Goal: Contribute content: Contribute content

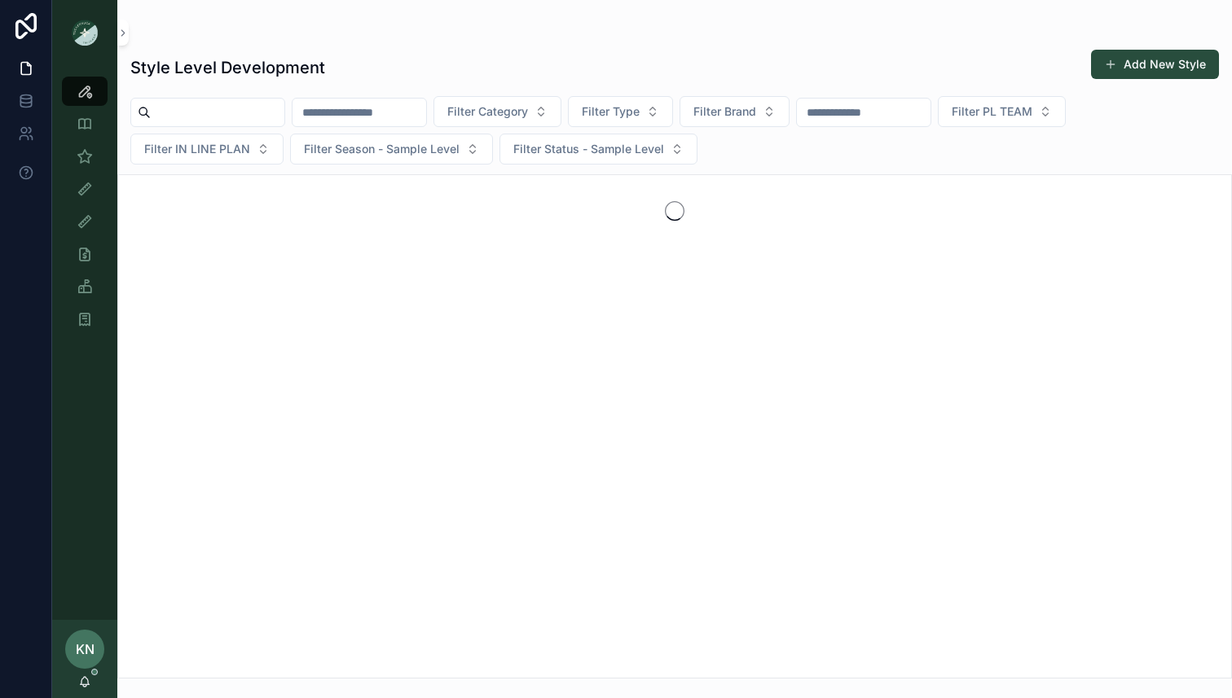
click at [370, 112] on input "scrollable content" at bounding box center [360, 112] width 134 height 23
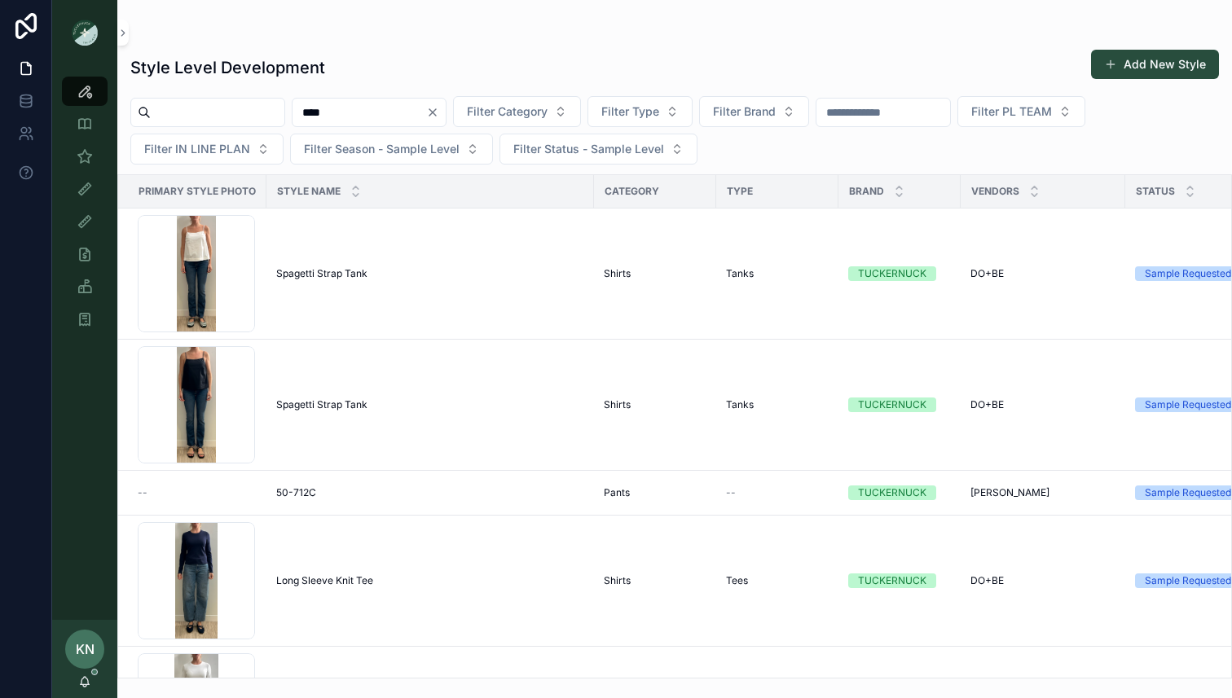
type input "****"
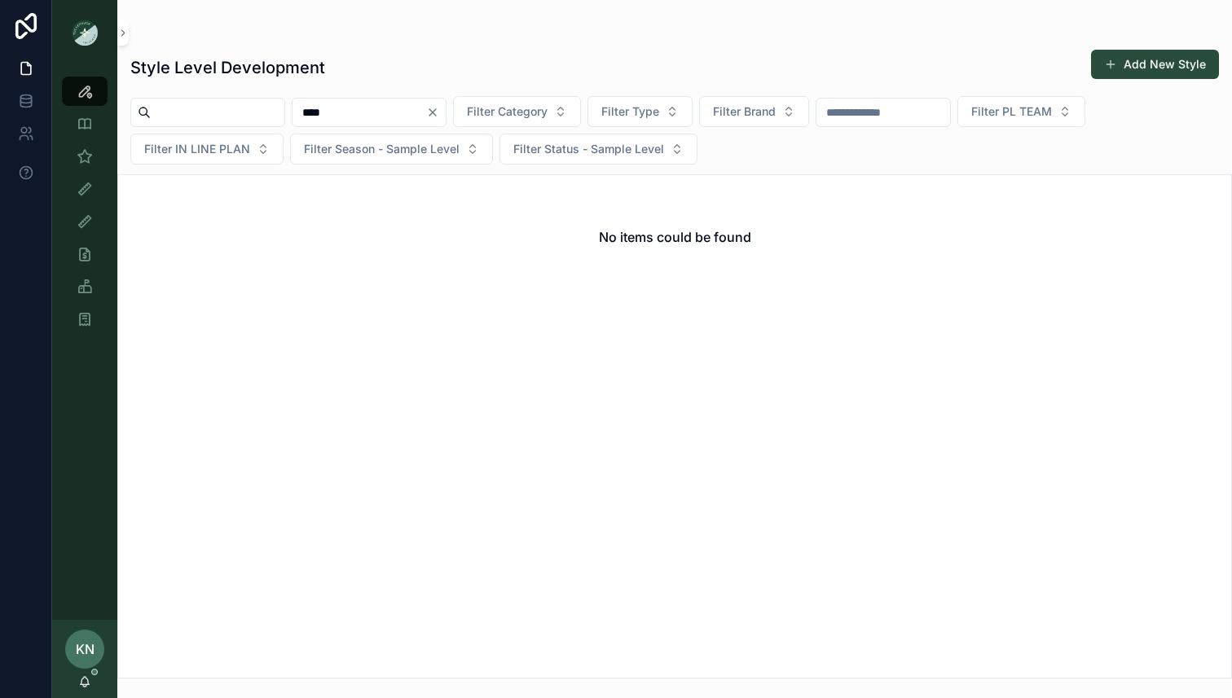
click at [240, 112] on input "scrollable content" at bounding box center [218, 112] width 134 height 23
click at [258, 181] on div "No items could be found" at bounding box center [674, 237] width 1113 height 124
click at [100, 150] on link "Sample (MPN) View" at bounding box center [85, 156] width 46 height 29
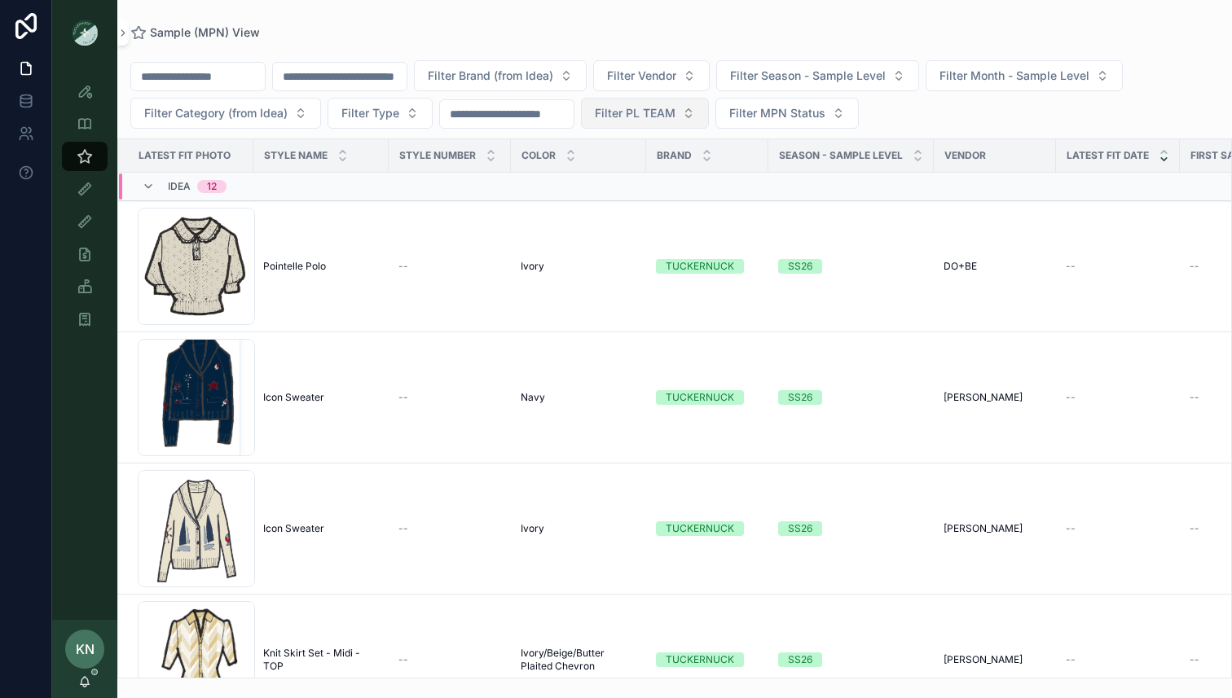
click at [676, 115] on span "Filter PL TEAM" at bounding box center [635, 113] width 81 height 16
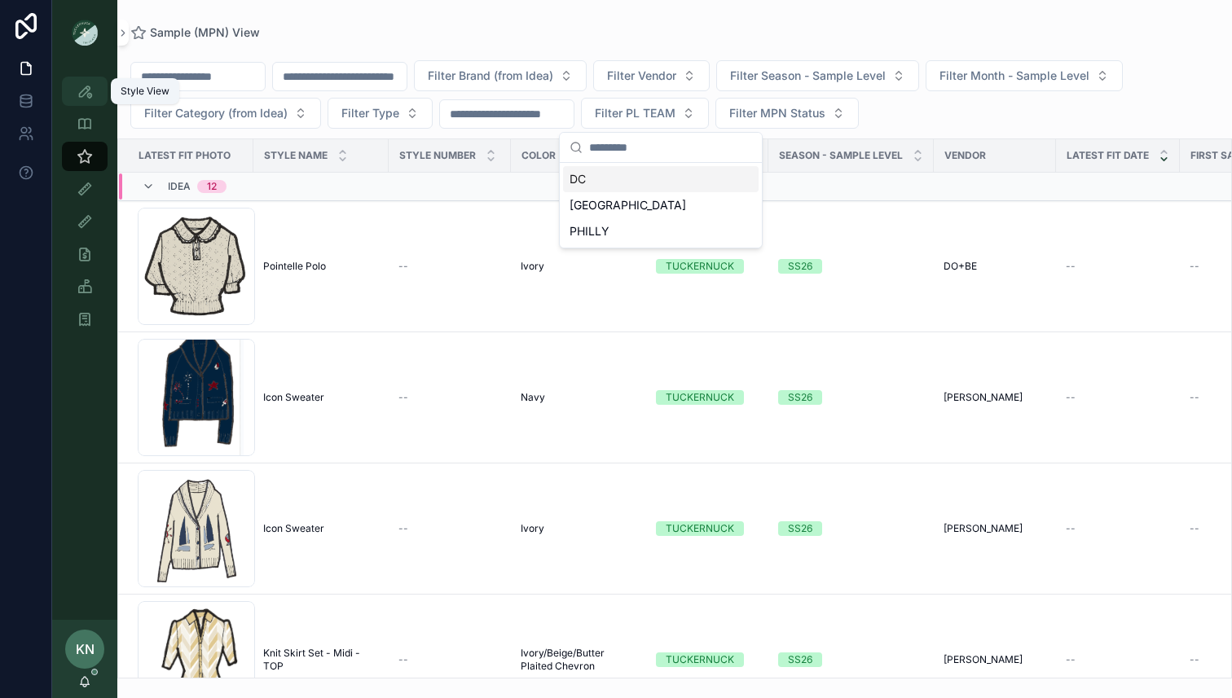
click at [95, 92] on div "Style View" at bounding box center [85, 91] width 26 height 26
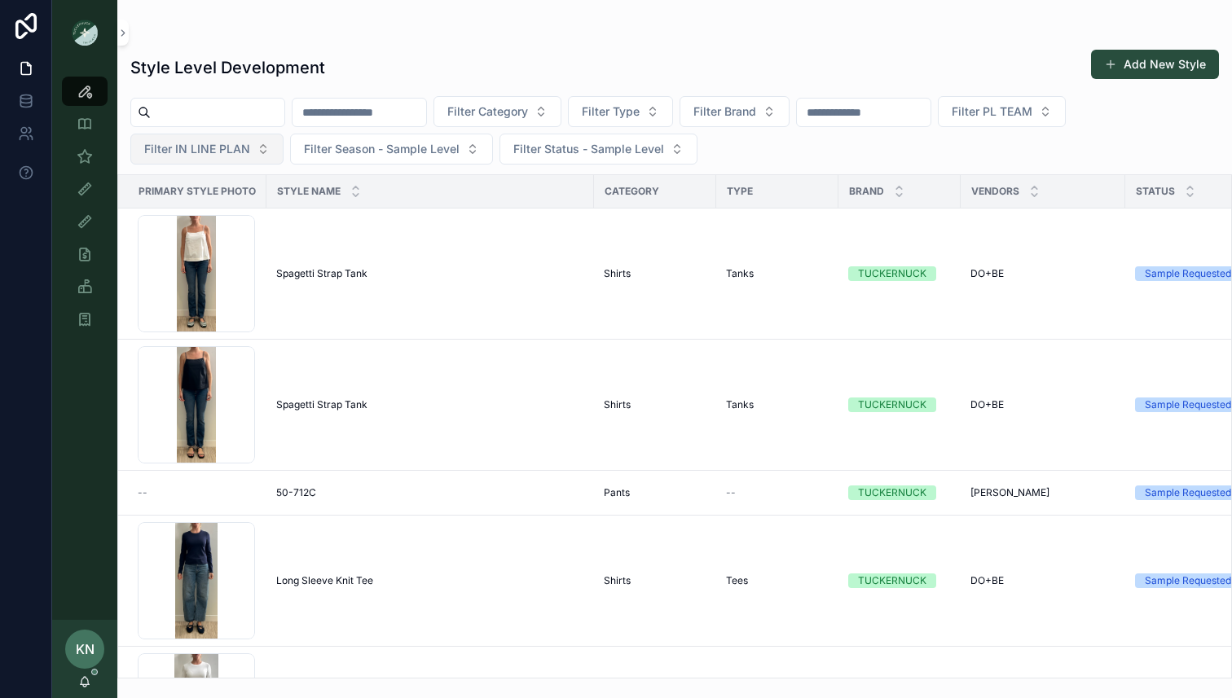
click at [251, 157] on button "Filter IN LINE PLAN" at bounding box center [206, 149] width 153 height 31
click at [251, 152] on button "Filter IN LINE PLAN" at bounding box center [206, 149] width 153 height 31
click at [372, 144] on span "Filter Season - Sample Level" at bounding box center [382, 149] width 156 height 16
click at [348, 219] on div "SS26" at bounding box center [390, 215] width 196 height 26
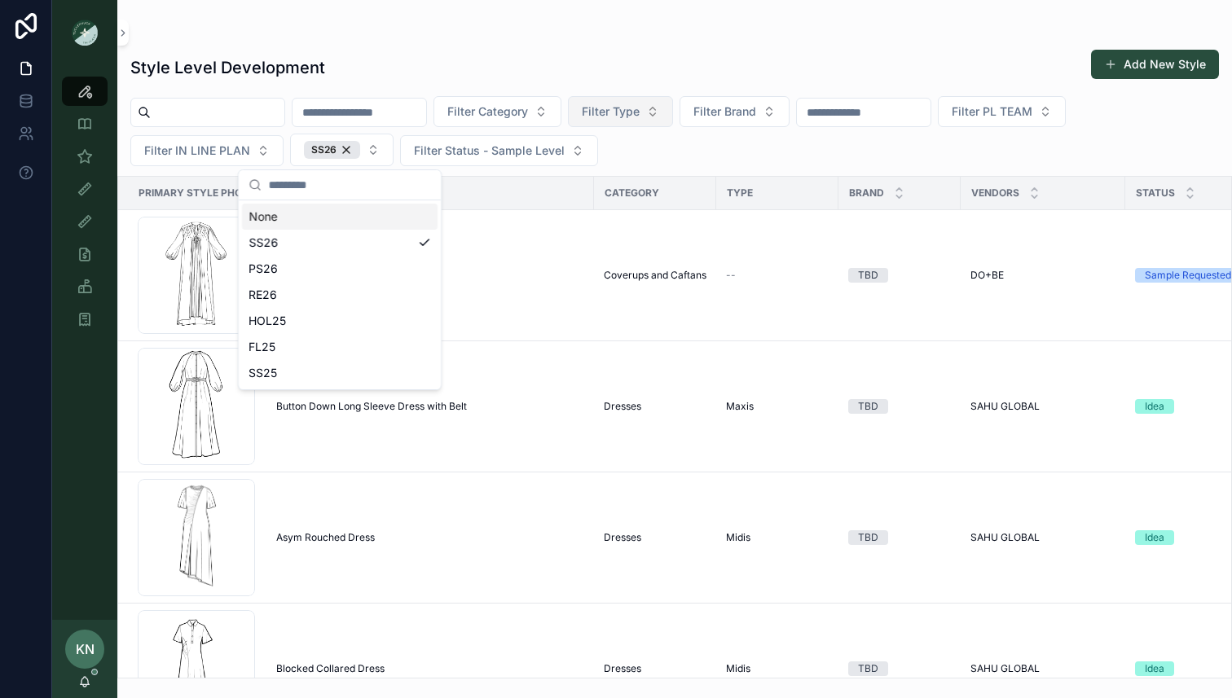
click at [673, 108] on button "Filter Type" at bounding box center [620, 111] width 105 height 31
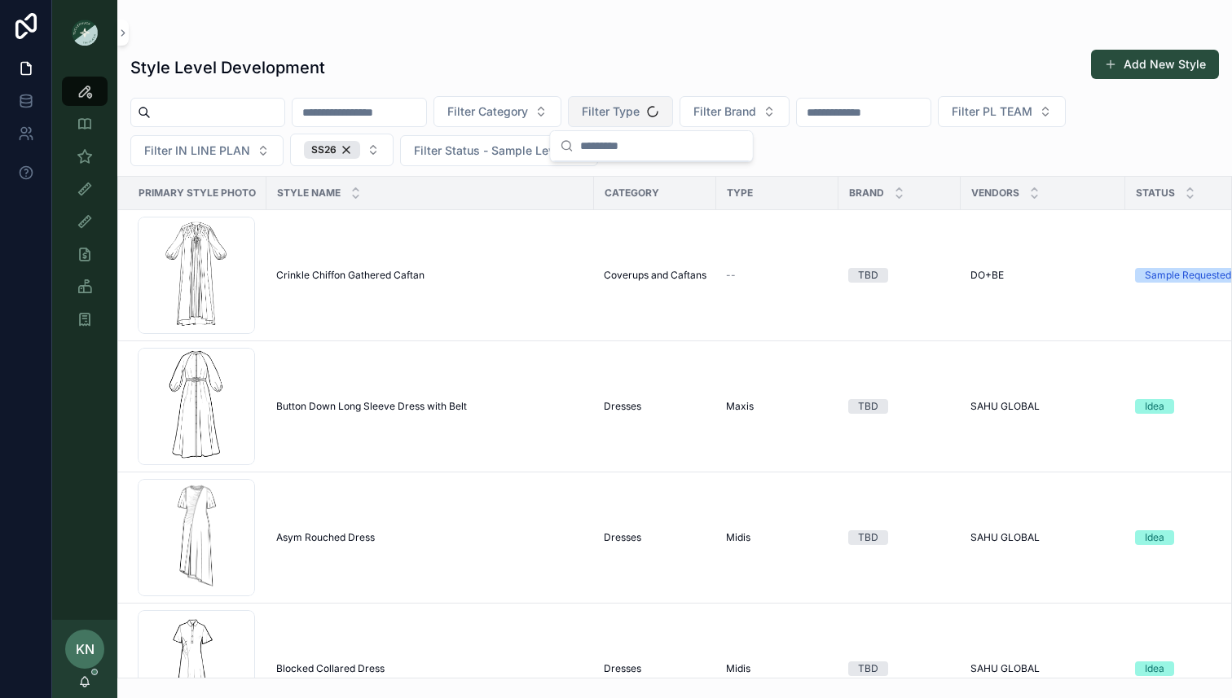
click at [673, 108] on button "Filter Type" at bounding box center [620, 111] width 105 height 31
click at [756, 117] on span "Filter Brand" at bounding box center [725, 112] width 63 height 16
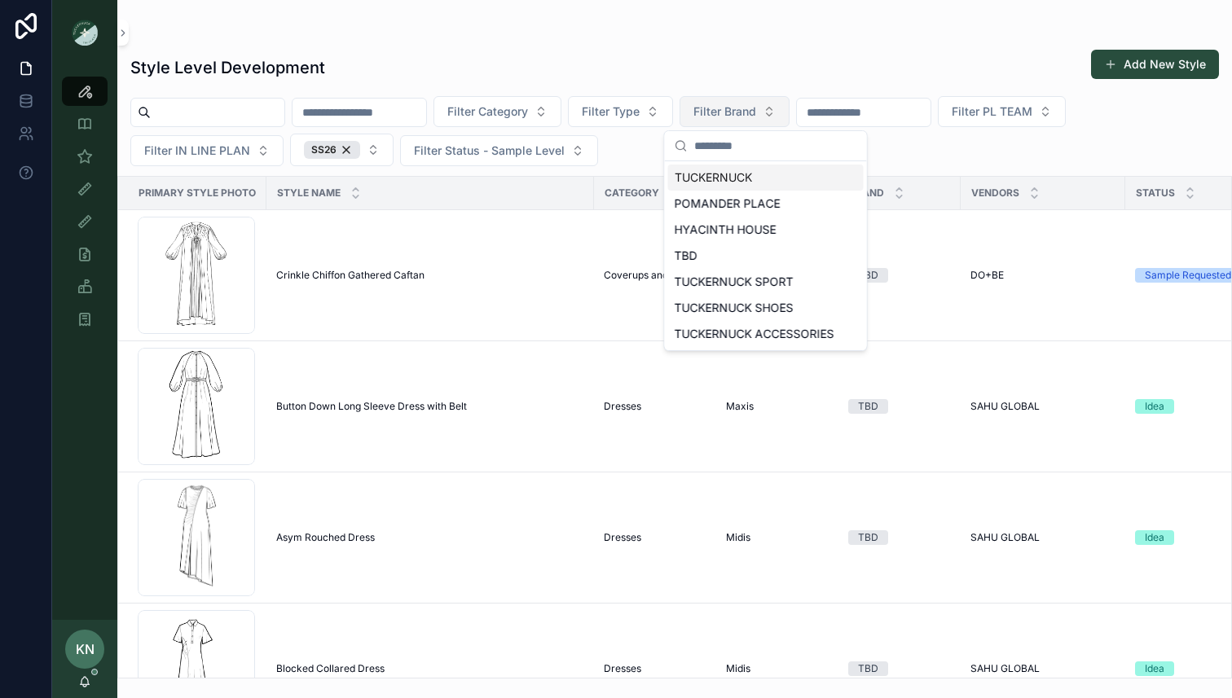
click at [756, 117] on span "Filter Brand" at bounding box center [725, 112] width 63 height 16
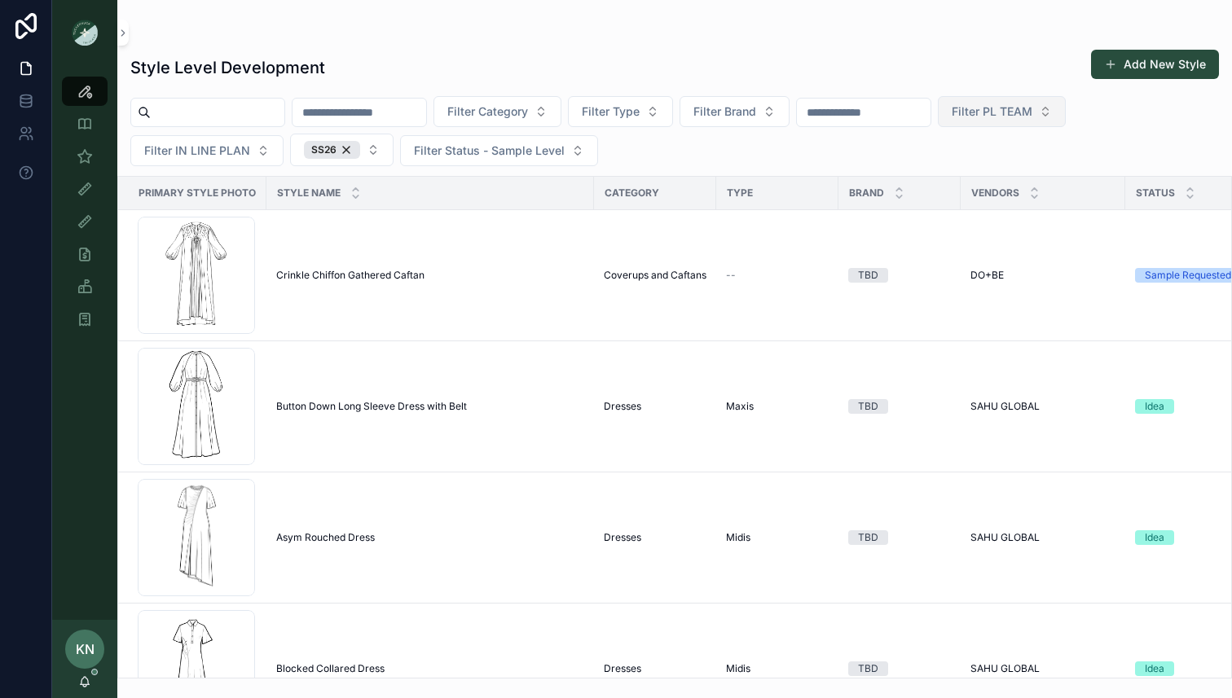
click at [1031, 117] on span "Filter PL TEAM" at bounding box center [992, 112] width 81 height 16
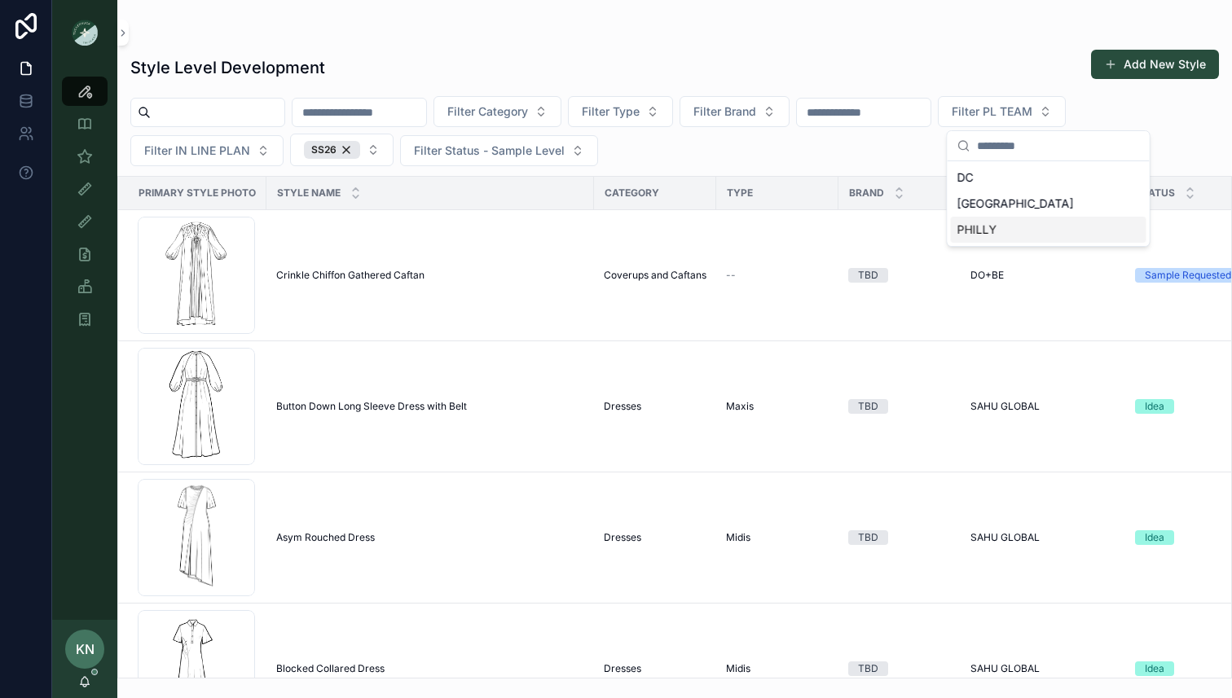
click at [979, 226] on div "PHILLY" at bounding box center [1049, 230] width 196 height 26
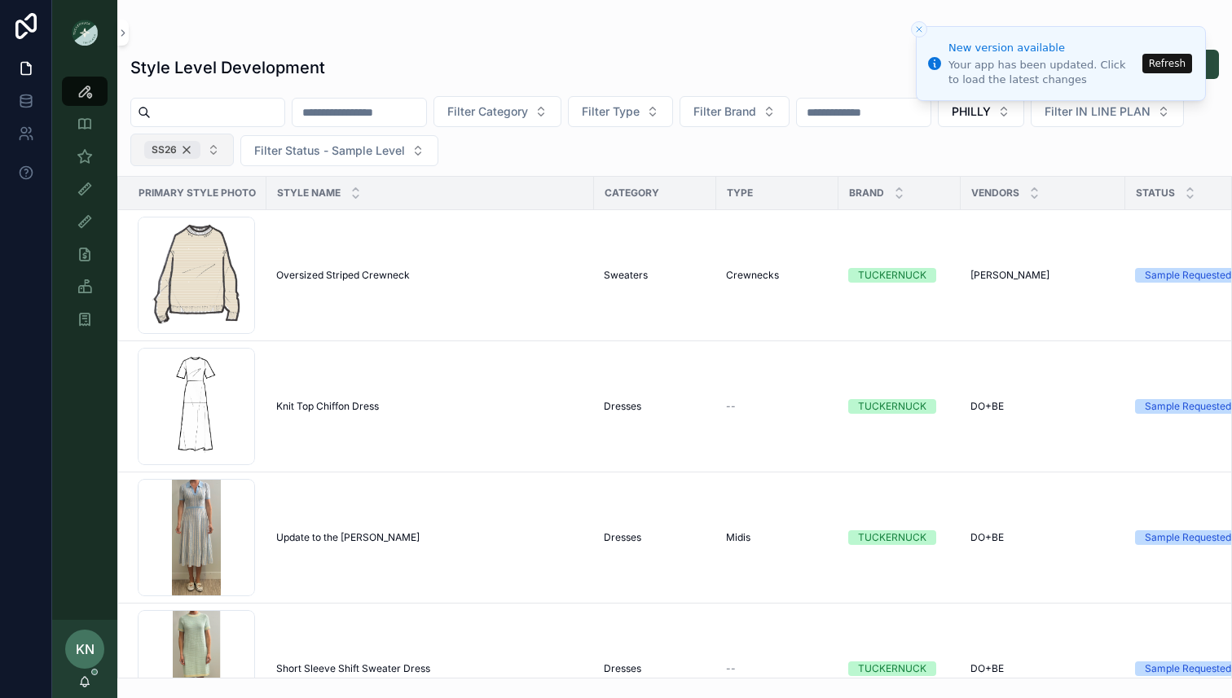
click at [200, 150] on div "SS26" at bounding box center [172, 150] width 56 height 18
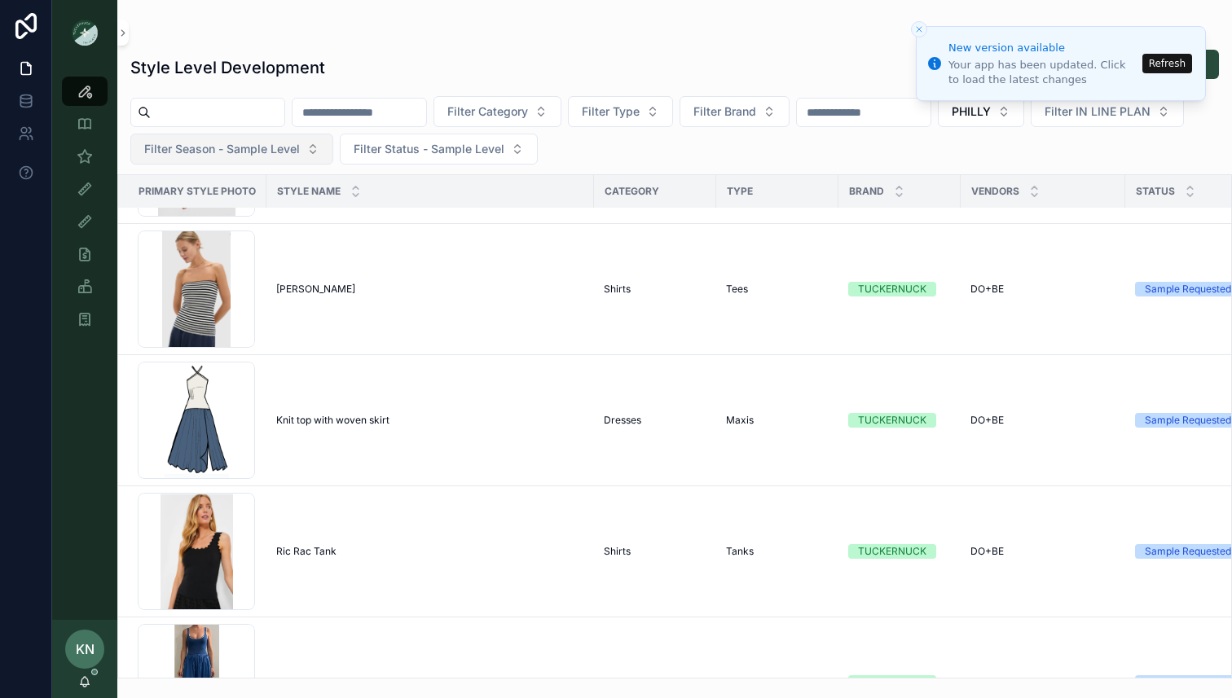
scroll to position [7013, 0]
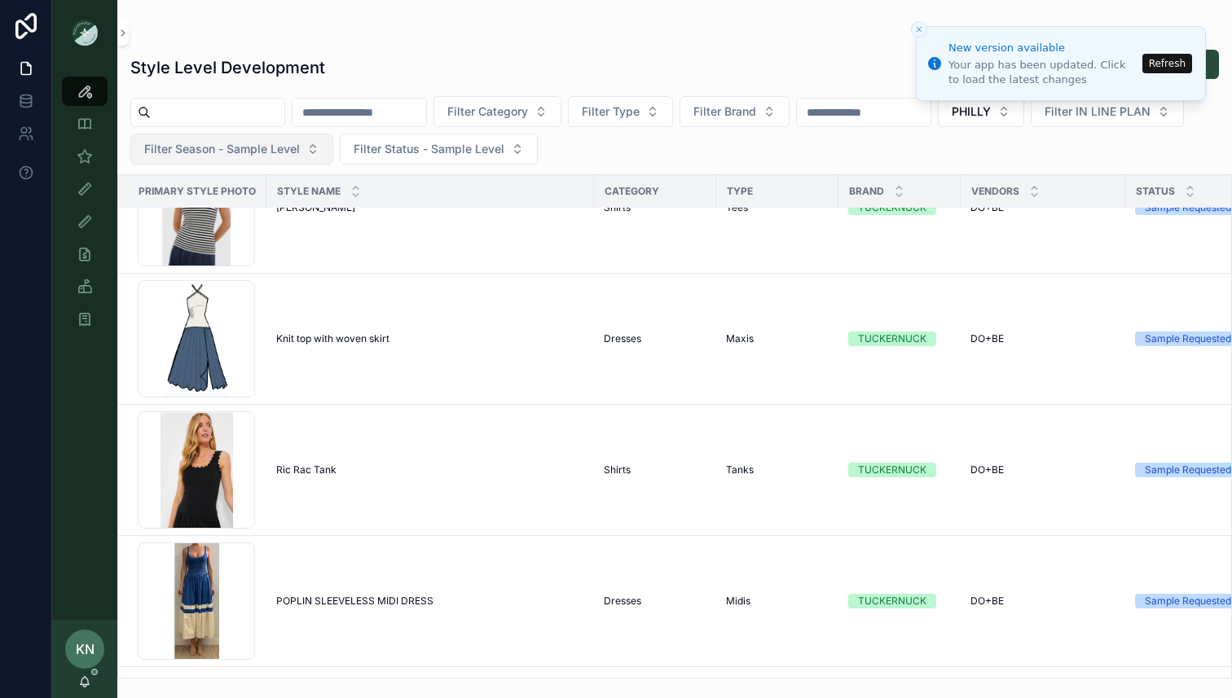
click at [220, 108] on input "scrollable content" at bounding box center [218, 112] width 134 height 23
type input "****"
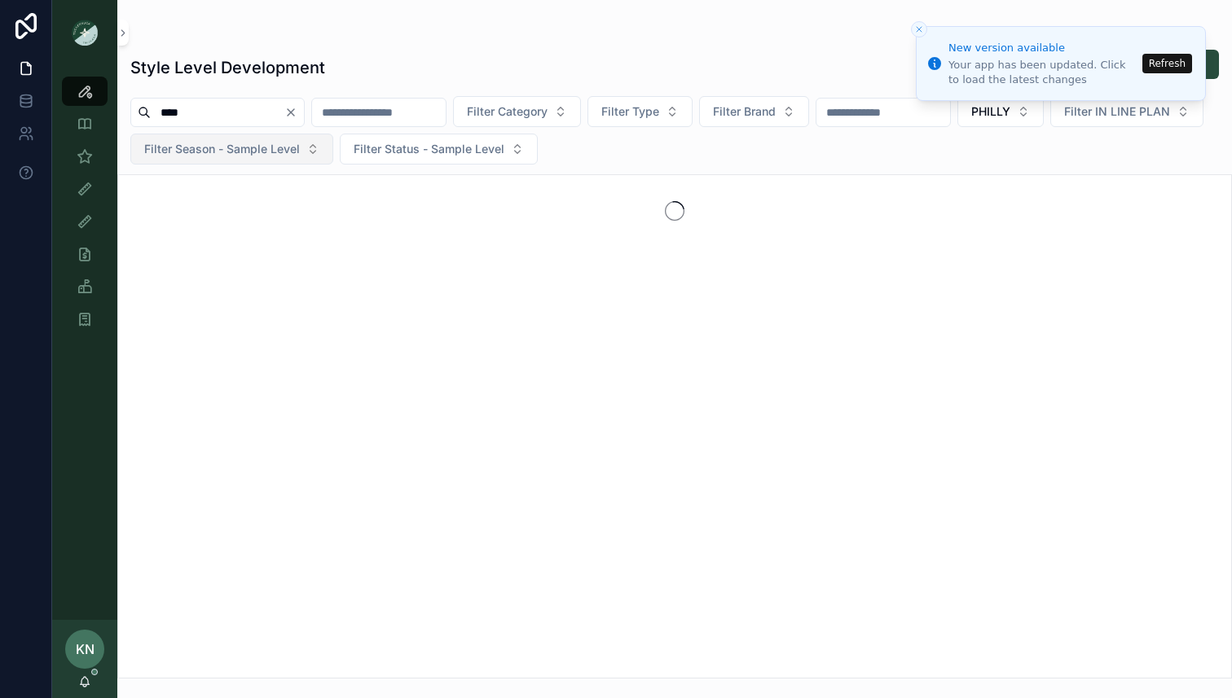
click at [297, 110] on icon "Clear" at bounding box center [290, 112] width 13 height 13
click at [90, 166] on div "Sample (MPN) View" at bounding box center [85, 156] width 26 height 26
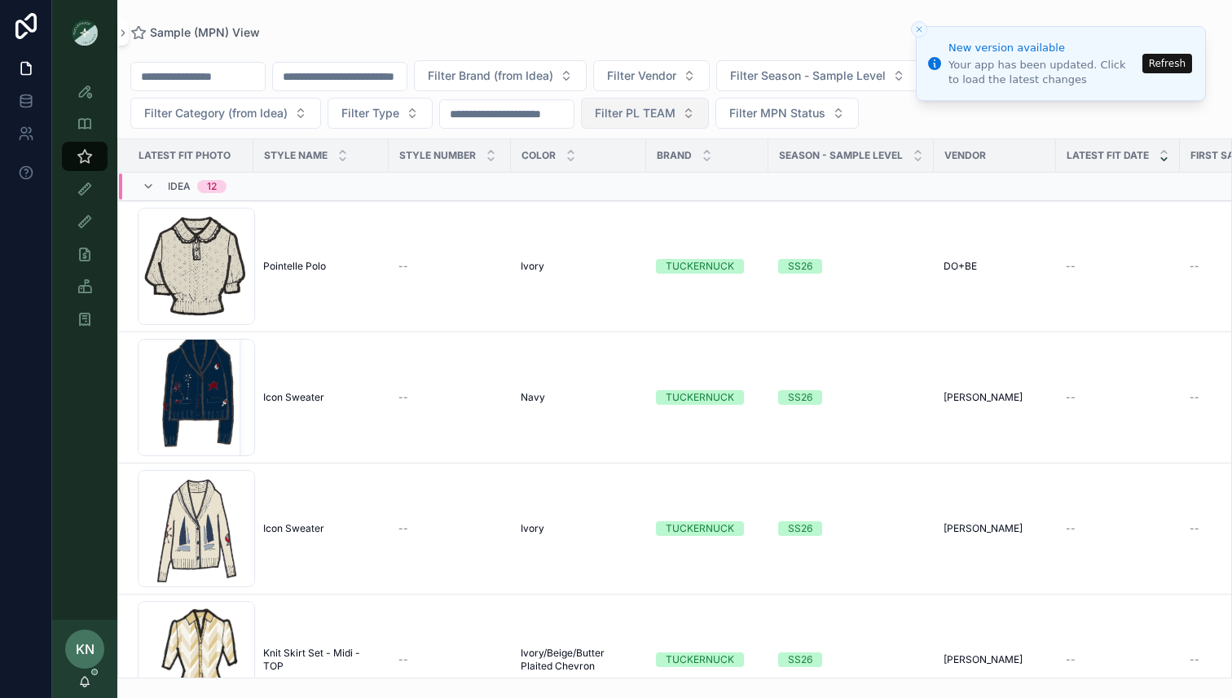
click at [676, 112] on span "Filter PL TEAM" at bounding box center [635, 113] width 81 height 16
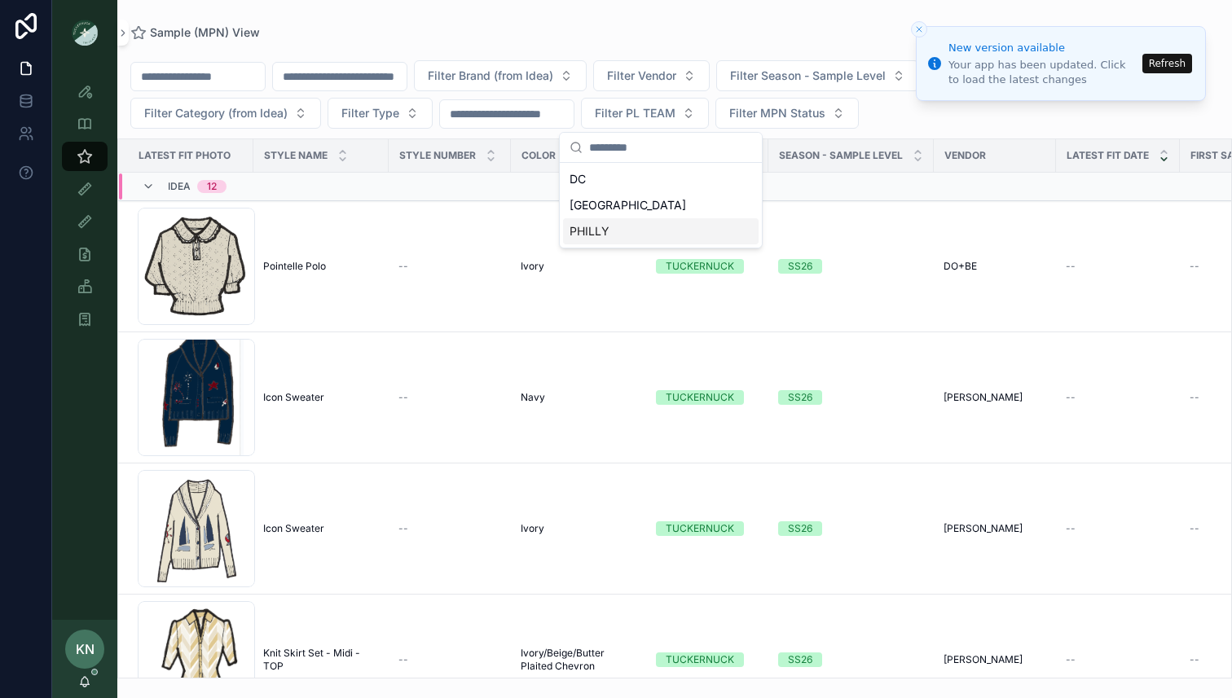
click at [629, 223] on div "PHILLY" at bounding box center [661, 231] width 196 height 26
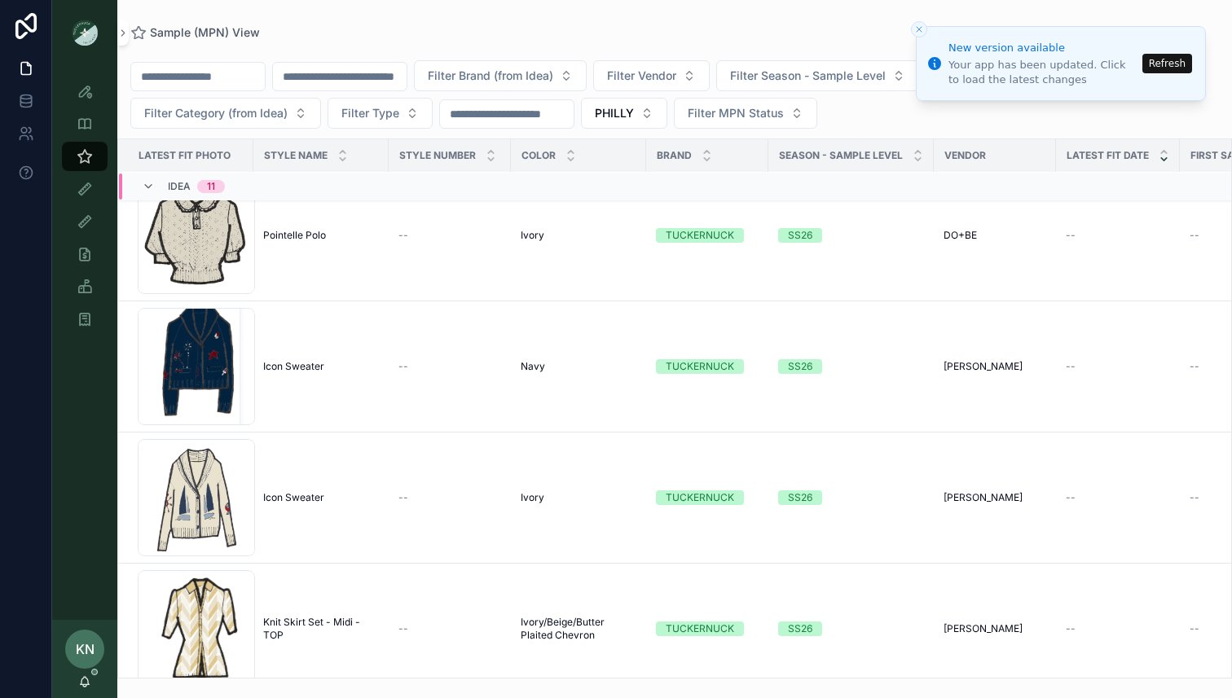
scroll to position [46, 0]
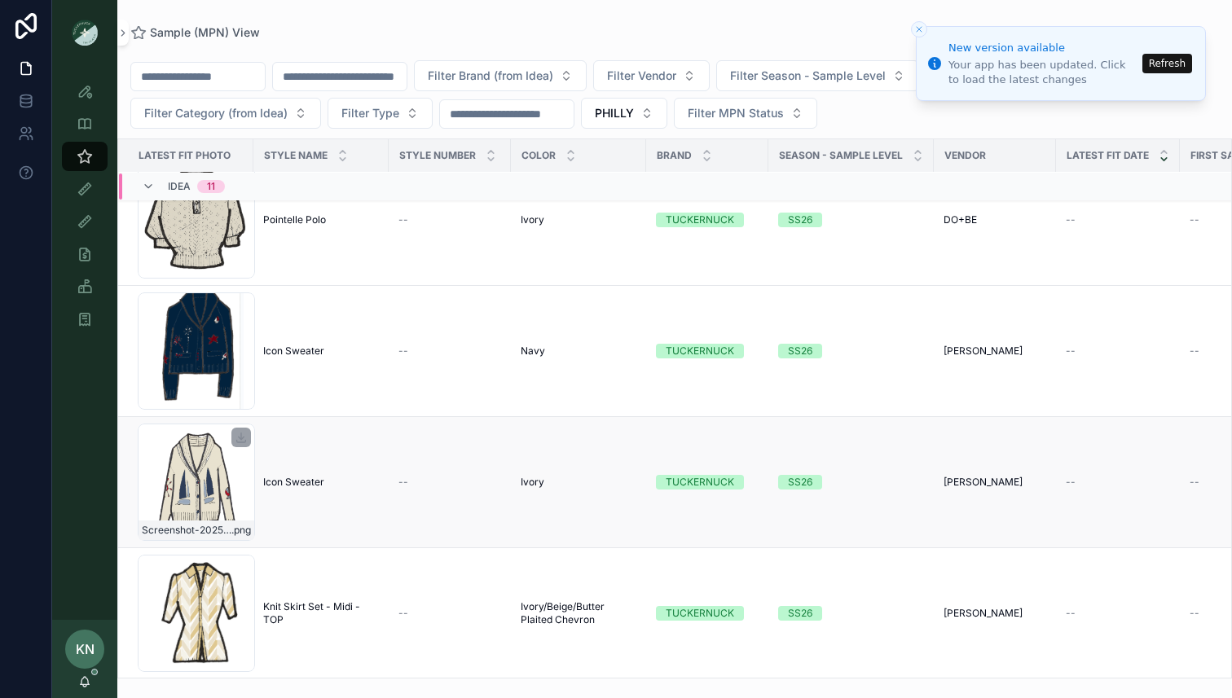
click at [238, 472] on div "Screenshot-2025-07-21-at-1.19.25-PM .png" at bounding box center [196, 482] width 117 height 117
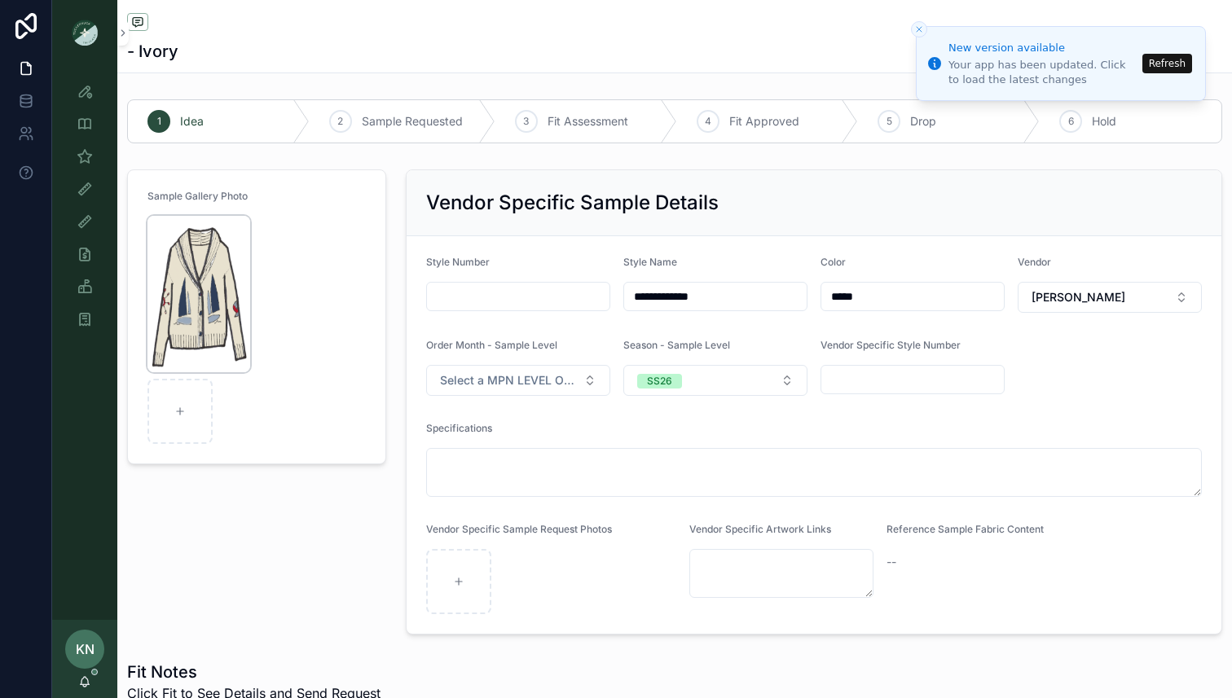
click at [220, 328] on img "scrollable content" at bounding box center [199, 294] width 103 height 156
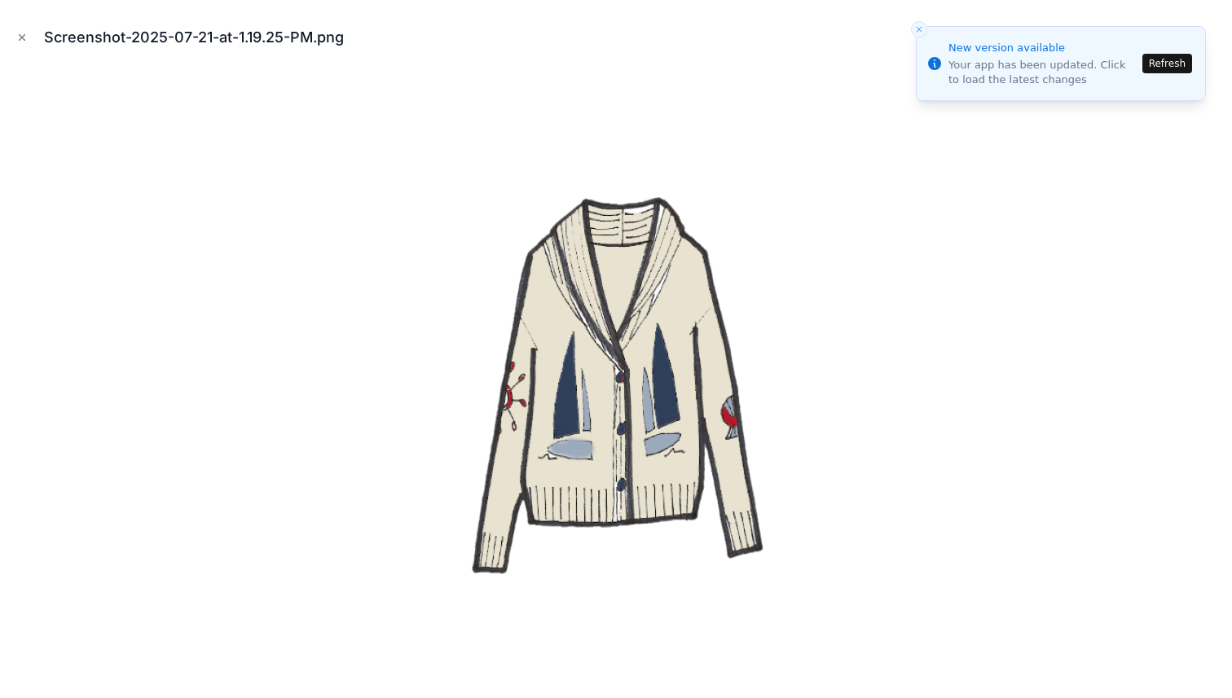
click at [923, 34] on button "Close toast" at bounding box center [919, 29] width 16 height 16
click at [919, 30] on line "Close toast" at bounding box center [919, 29] width 5 height 5
click at [915, 32] on icon "Close toast" at bounding box center [919, 29] width 10 height 10
click at [926, 28] on button "Close toast" at bounding box center [919, 29] width 16 height 16
click at [975, 166] on div at bounding box center [616, 376] width 1206 height 617
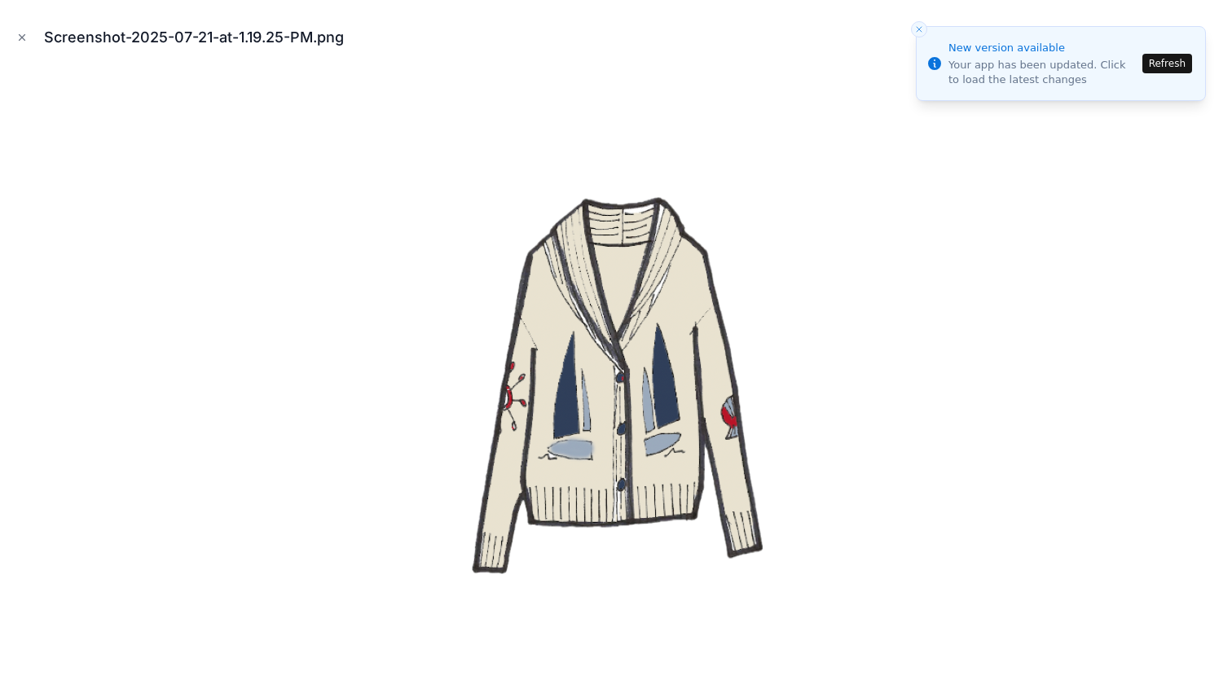
click at [1081, 98] on li "New version available Your app has been updated. Click to load the latest chang…" at bounding box center [1061, 63] width 290 height 75
click at [1178, 68] on button "Refresh" at bounding box center [1168, 64] width 50 height 20
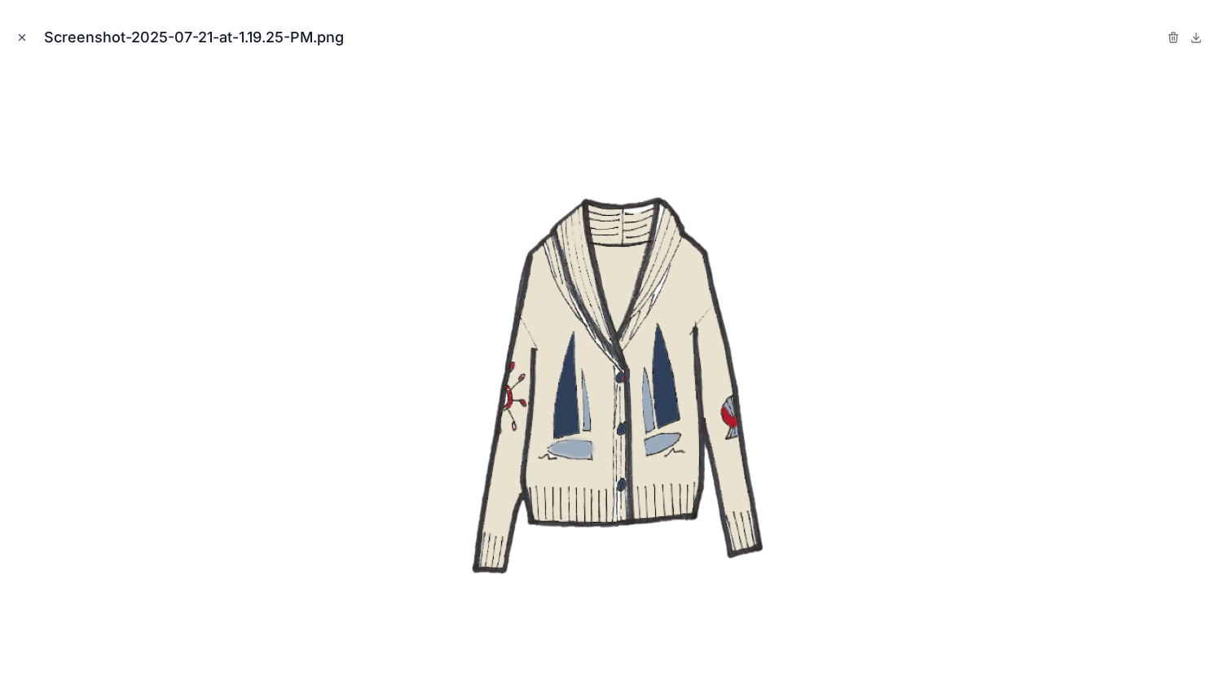
click at [18, 37] on icon "Close modal" at bounding box center [21, 37] width 11 height 11
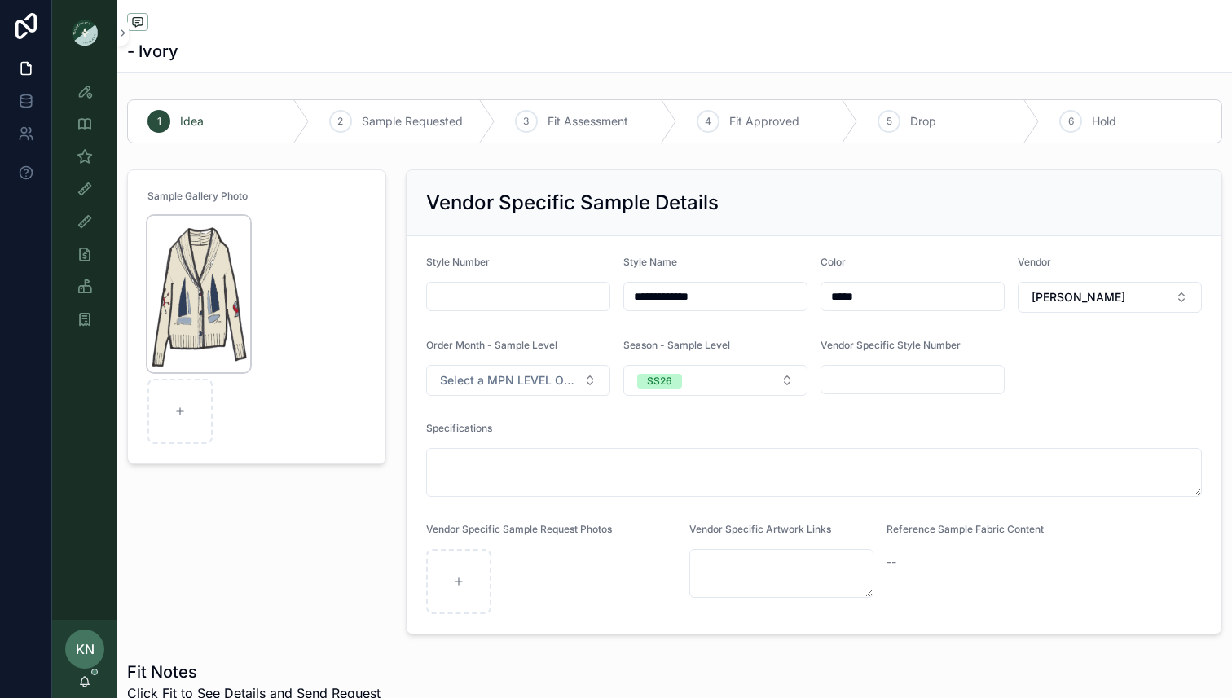
click at [216, 290] on img "scrollable content" at bounding box center [199, 294] width 103 height 156
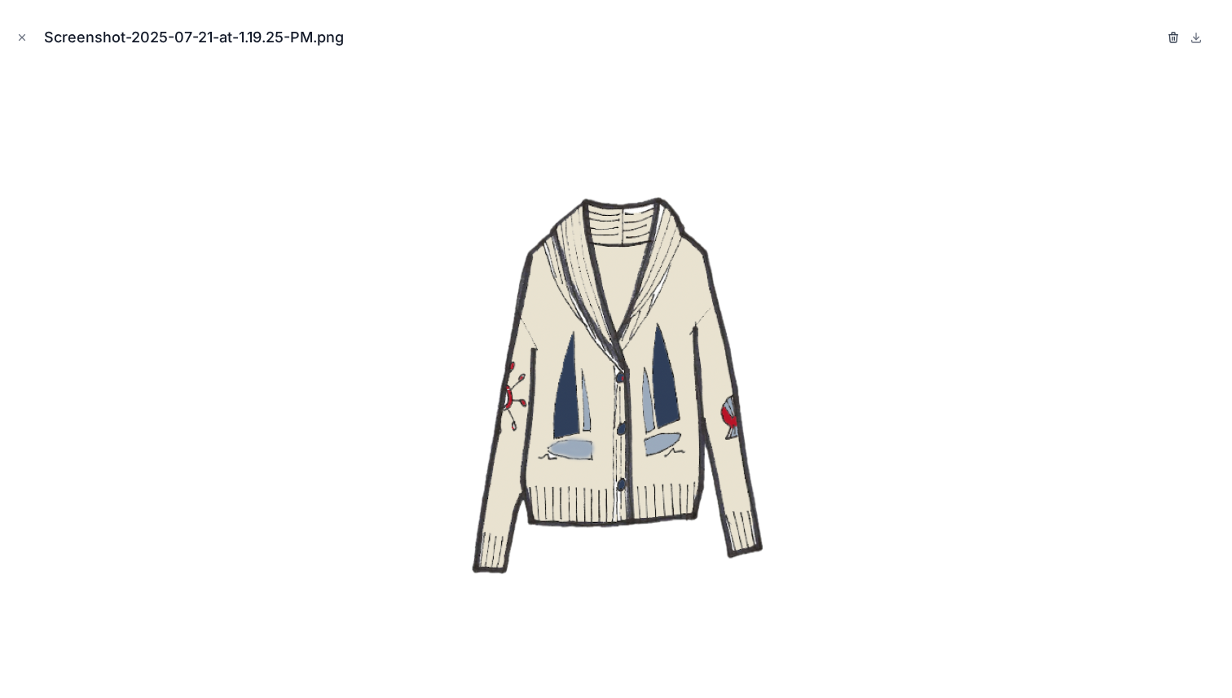
click at [1167, 37] on icon "button" at bounding box center [1173, 37] width 13 height 13
click at [1161, 35] on icon "button" at bounding box center [1157, 35] width 9 height 0
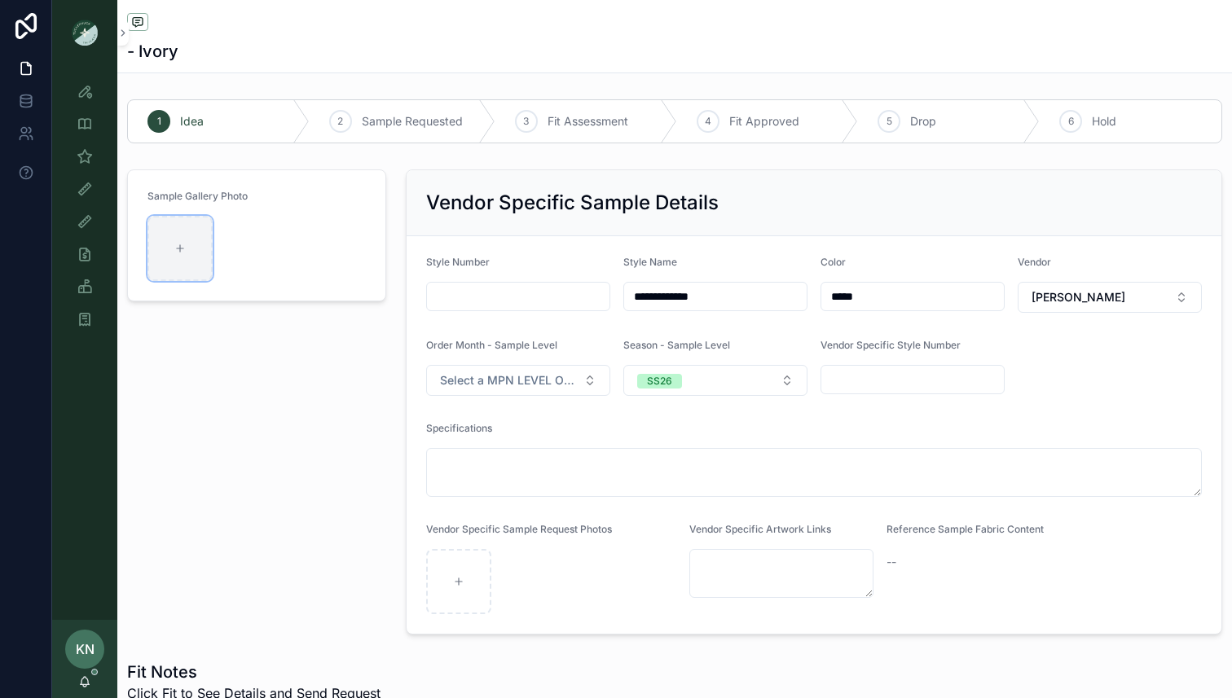
click at [176, 249] on icon "scrollable content" at bounding box center [179, 248] width 11 height 11
type input "**********"
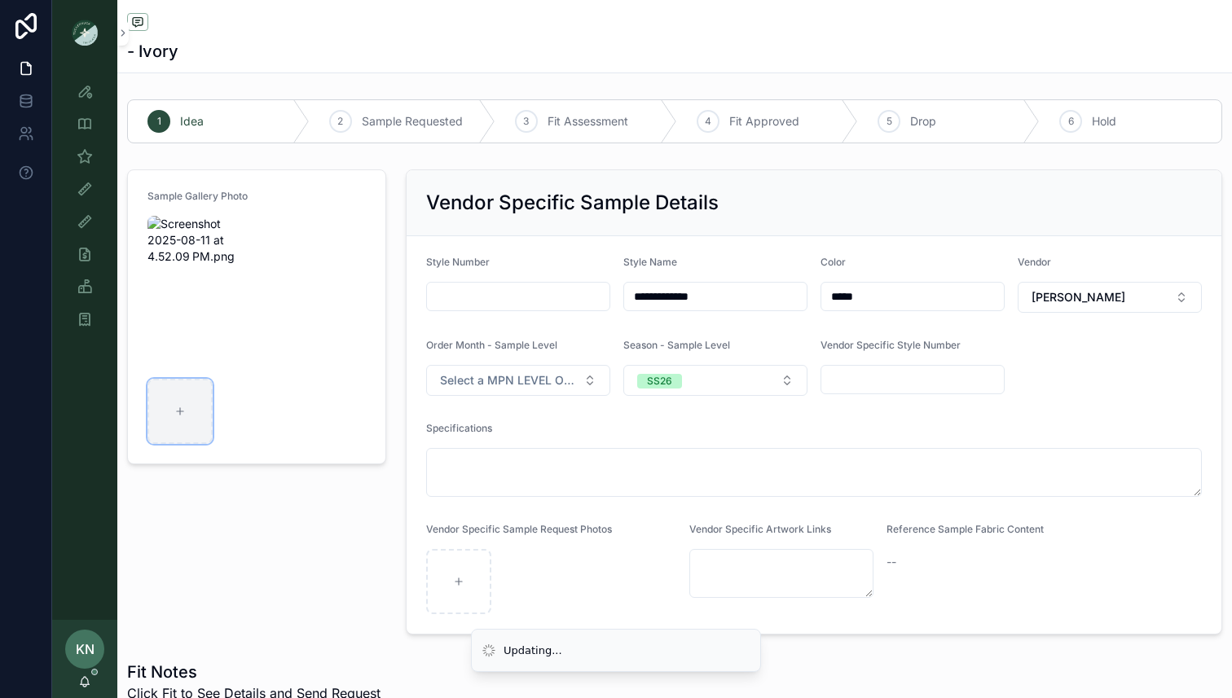
click at [193, 405] on div "scrollable content" at bounding box center [180, 411] width 65 height 65
type input "**********"
click at [210, 397] on div "scrollable content" at bounding box center [206, 411] width 65 height 65
type input "**********"
click at [185, 455] on icon "scrollable content" at bounding box center [184, 451] width 20 height 20
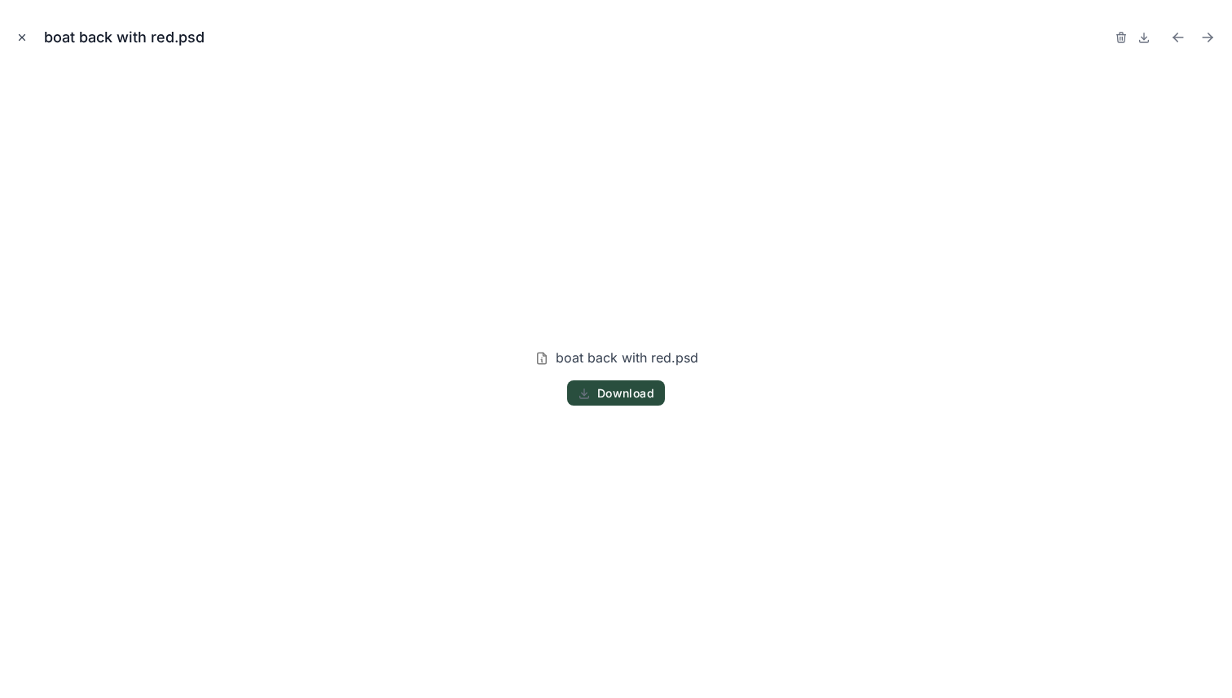
click at [25, 39] on icon "Close modal" at bounding box center [21, 37] width 11 height 11
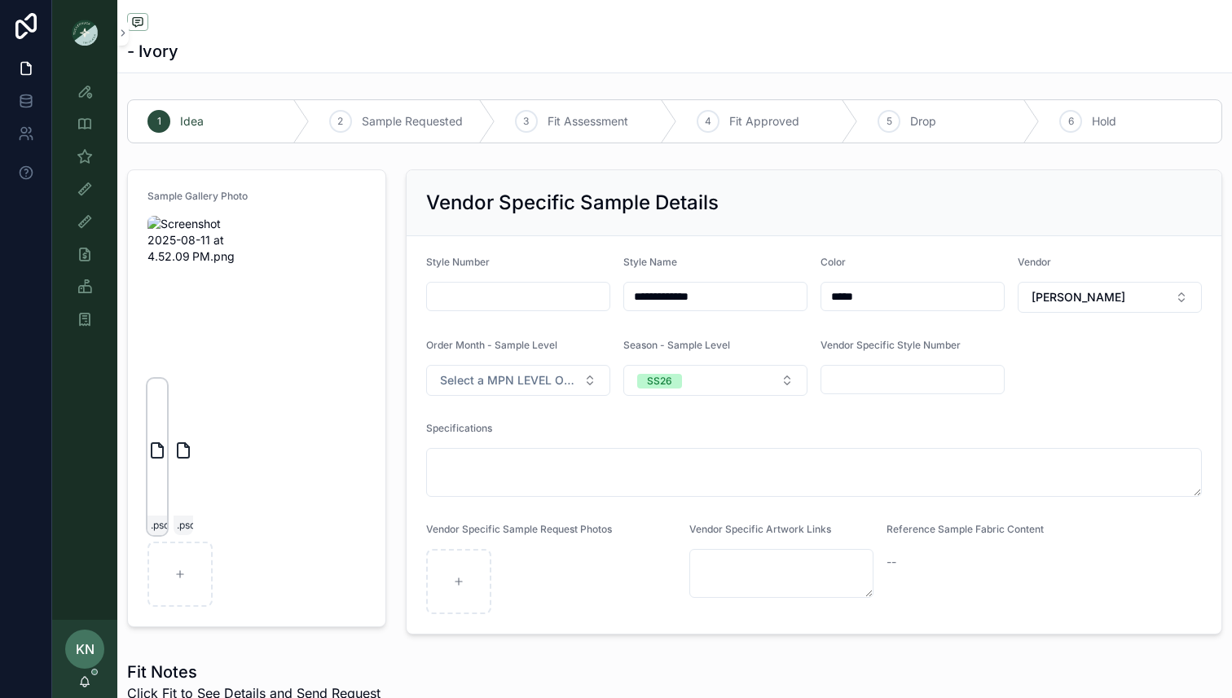
click at [158, 464] on div "boat back with red .psd" at bounding box center [158, 457] width 20 height 156
click at [161, 293] on icon "scrollable content" at bounding box center [158, 288] width 20 height 20
click at [152, 280] on icon "scrollable content" at bounding box center [158, 288] width 20 height 20
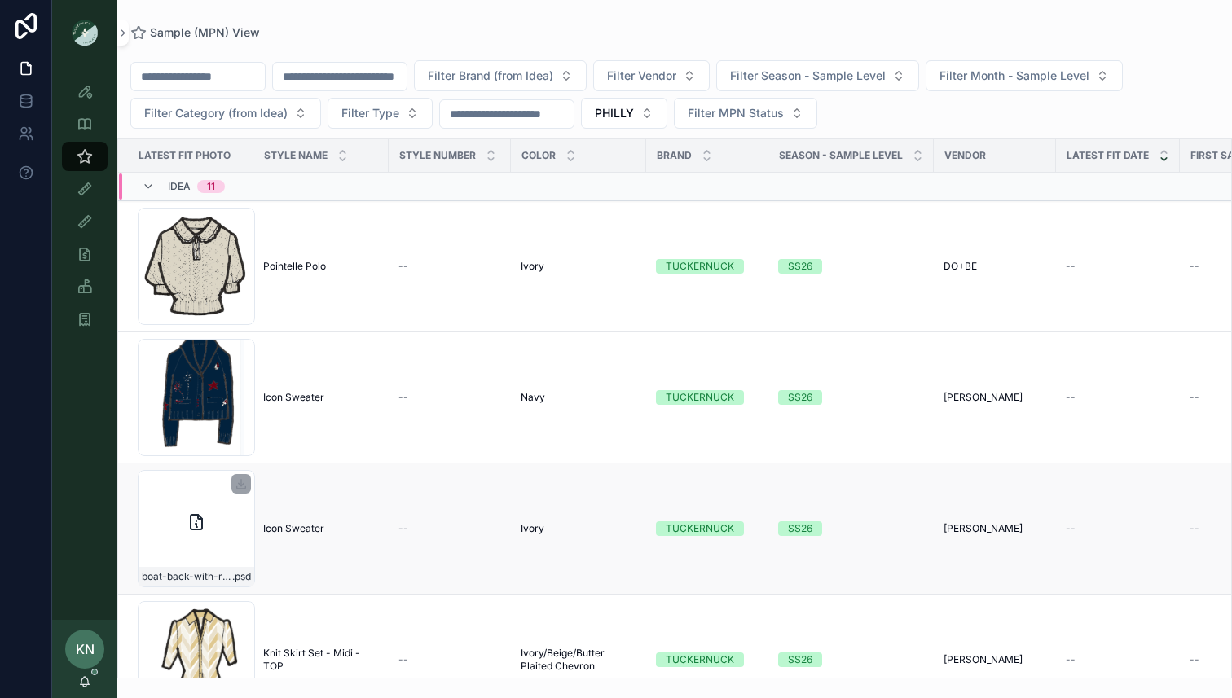
click at [200, 529] on icon "scrollable content" at bounding box center [197, 523] width 20 height 20
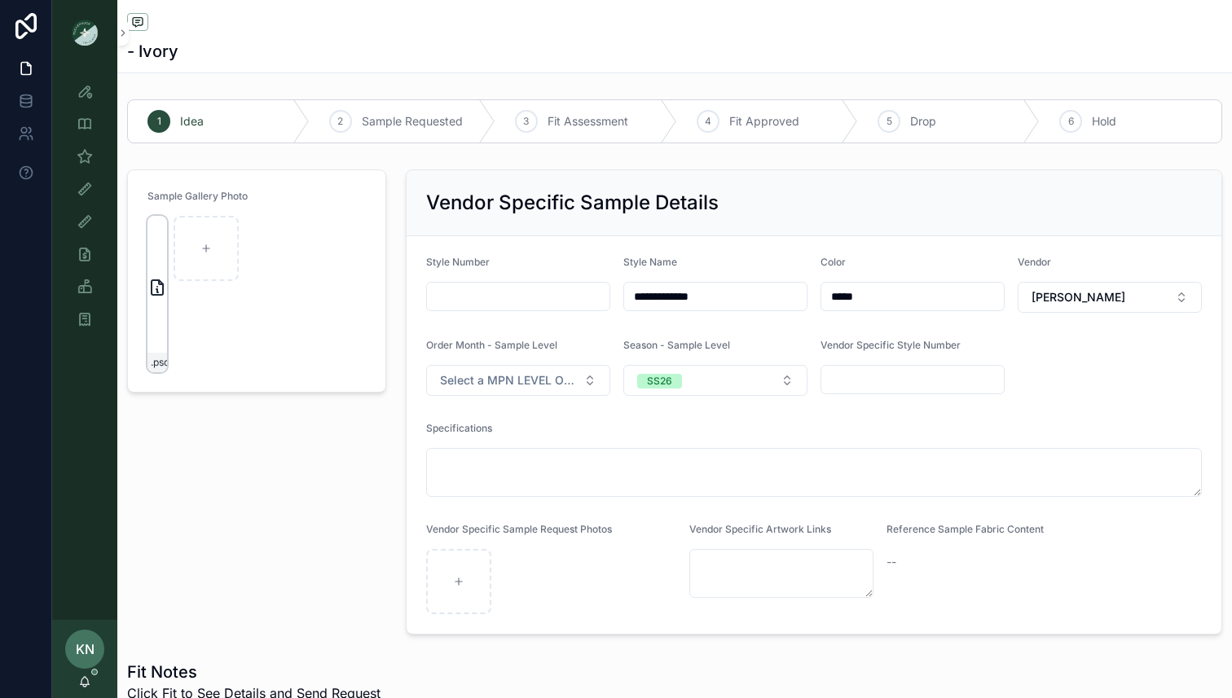
click at [161, 283] on icon "scrollable content" at bounding box center [157, 287] width 11 height 15
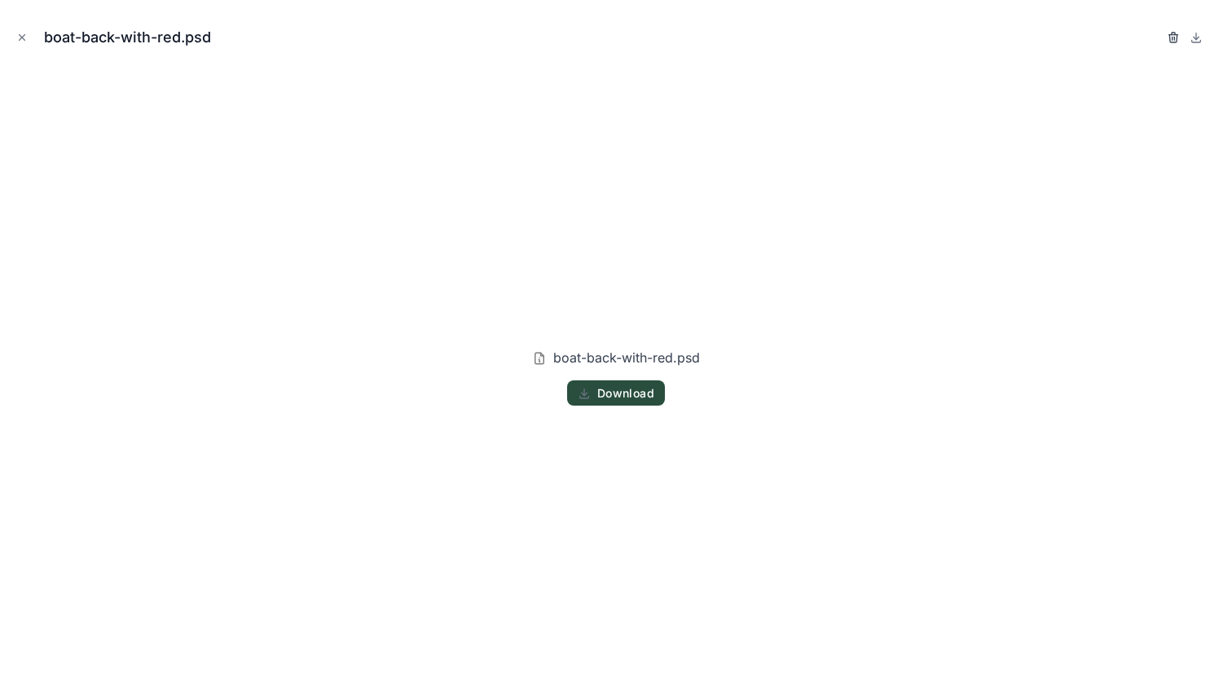
click at [1168, 33] on icon "button" at bounding box center [1173, 37] width 13 height 13
click at [1157, 35] on icon "button" at bounding box center [1157, 35] width 9 height 0
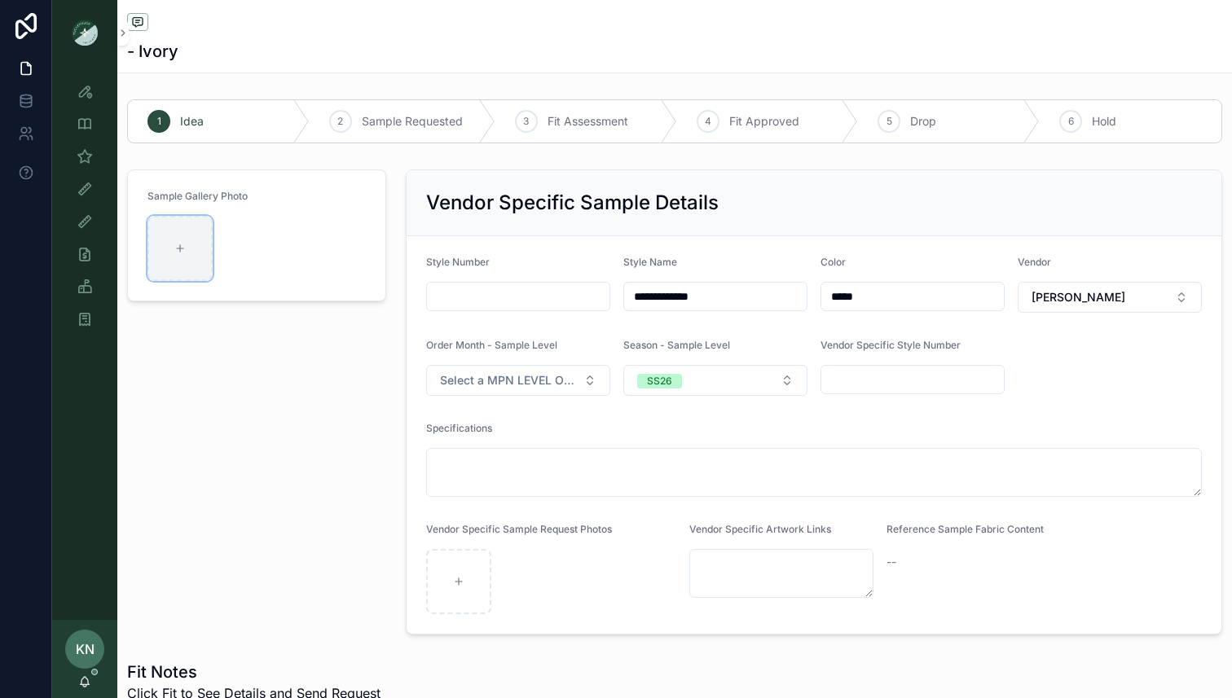
click at [190, 241] on div "scrollable content" at bounding box center [180, 248] width 65 height 65
type input "**********"
click at [182, 399] on div "scrollable content" at bounding box center [180, 411] width 65 height 65
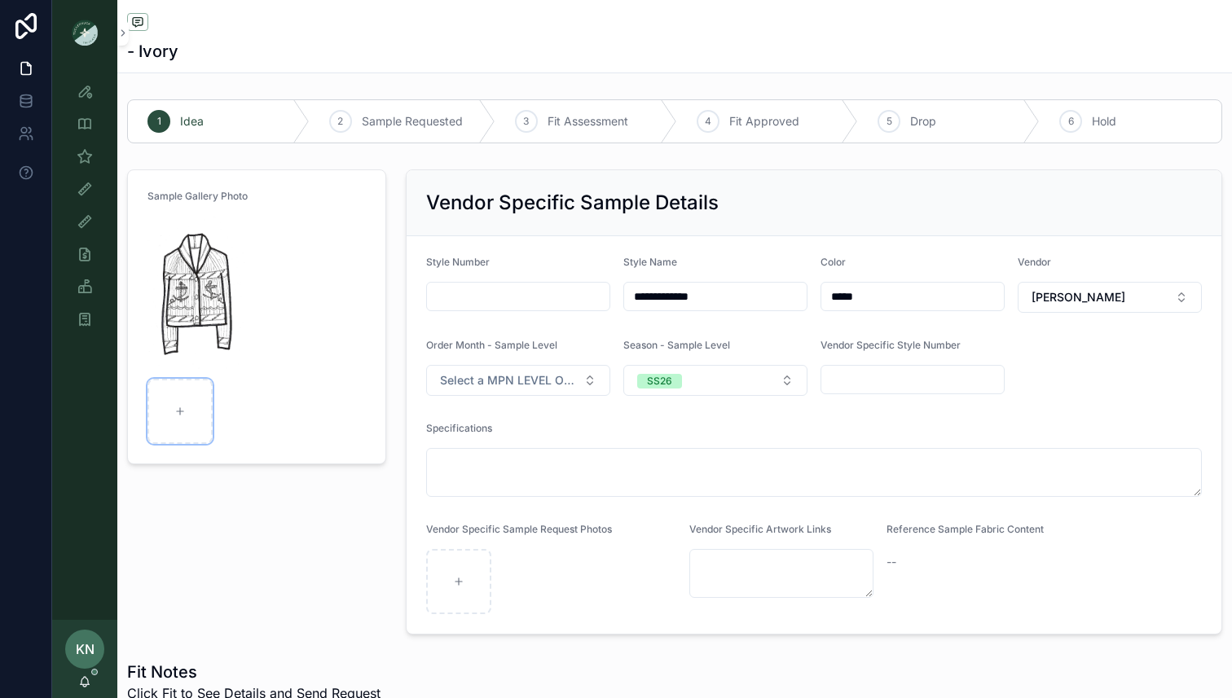
type input "**********"
click at [178, 566] on div "scrollable content" at bounding box center [180, 574] width 65 height 65
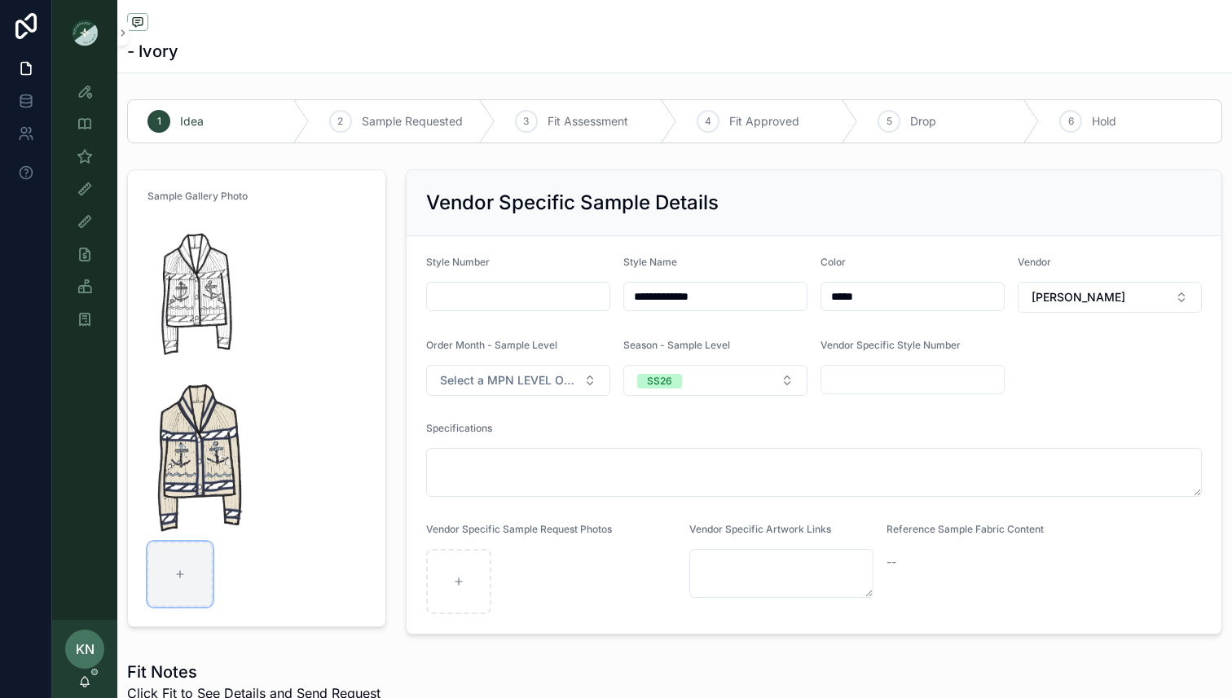
type input "**********"
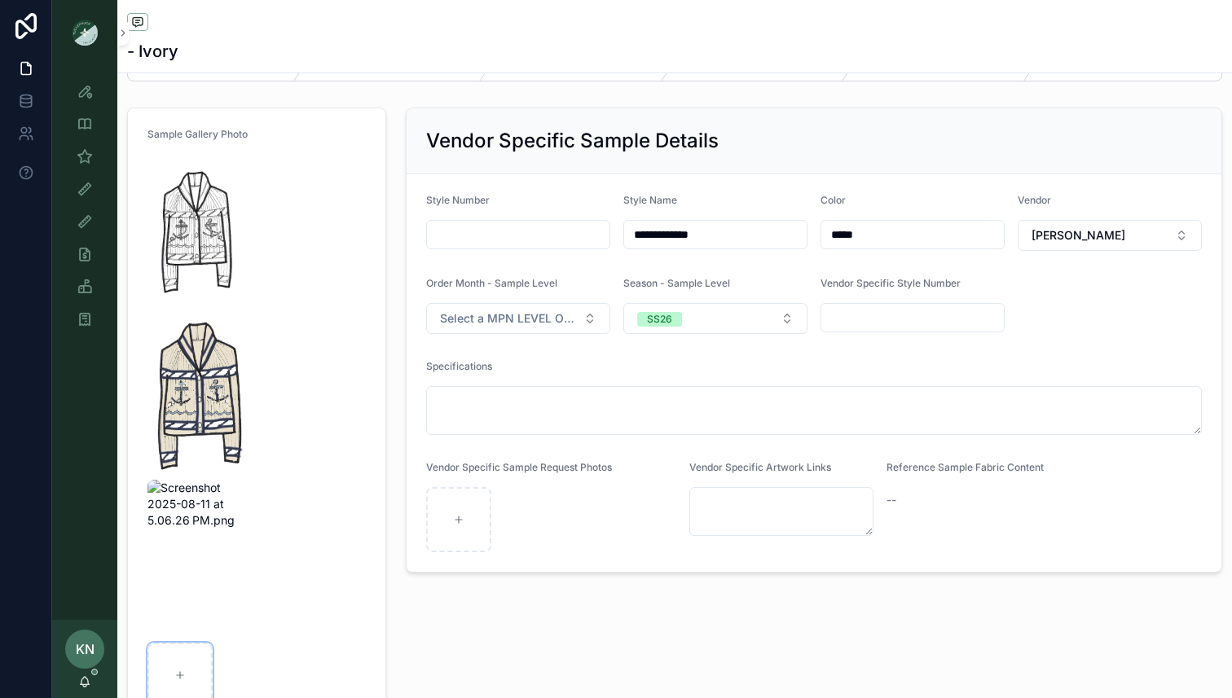
scroll to position [63, 0]
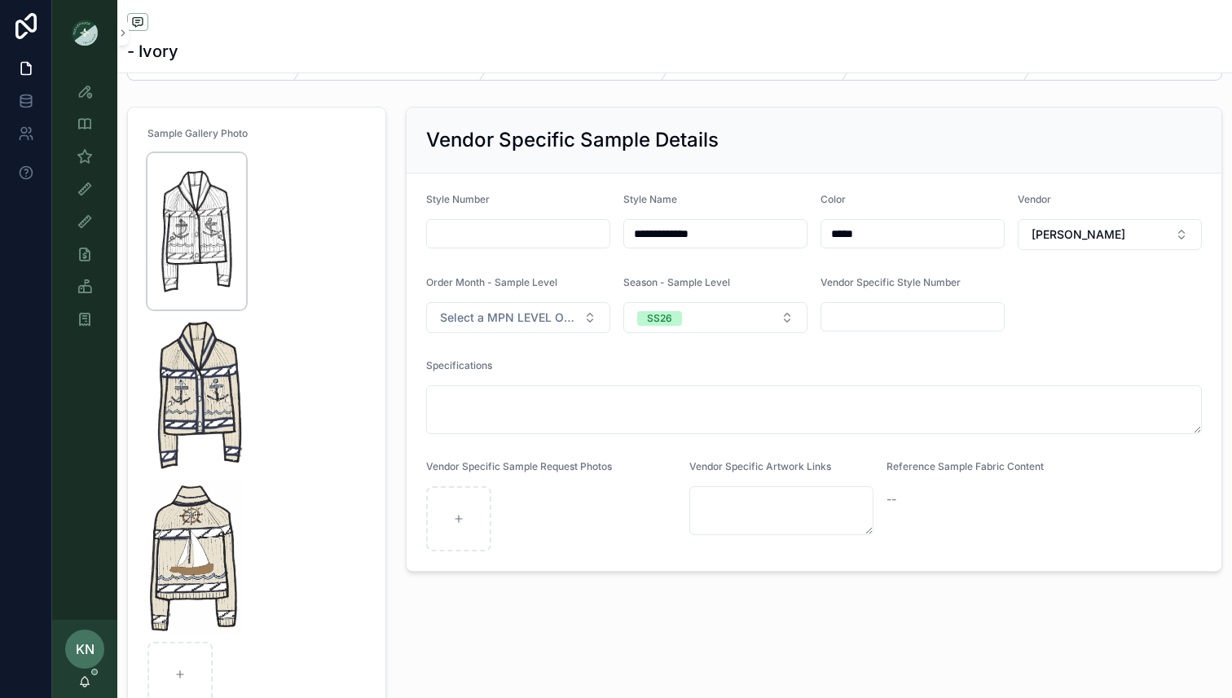
click at [196, 234] on img "scrollable content" at bounding box center [197, 231] width 99 height 156
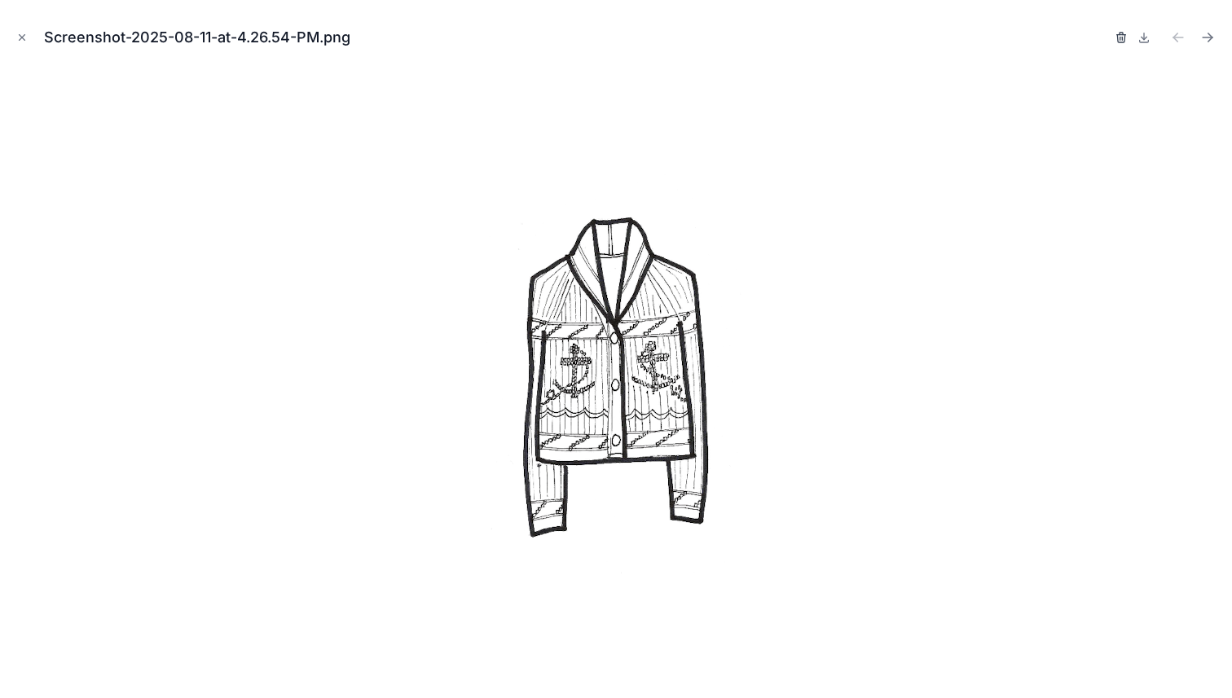
click at [1125, 35] on icon "button" at bounding box center [1121, 37] width 13 height 13
click at [1104, 38] on icon "button" at bounding box center [1104, 38] width 0 height 3
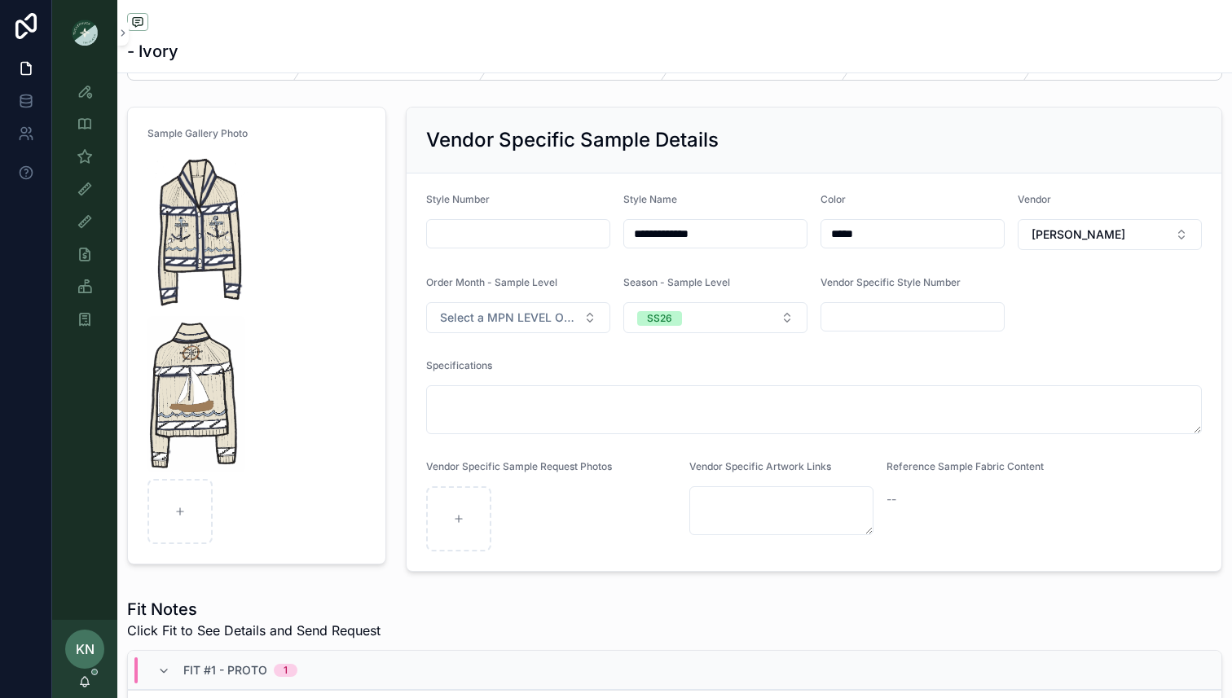
click at [304, 491] on form "Sample Gallery Photo" at bounding box center [257, 336] width 258 height 456
click at [463, 245] on input "scrollable content" at bounding box center [518, 234] width 183 height 23
type input "****"
click at [341, 434] on form "Sample Gallery Photo" at bounding box center [257, 336] width 258 height 456
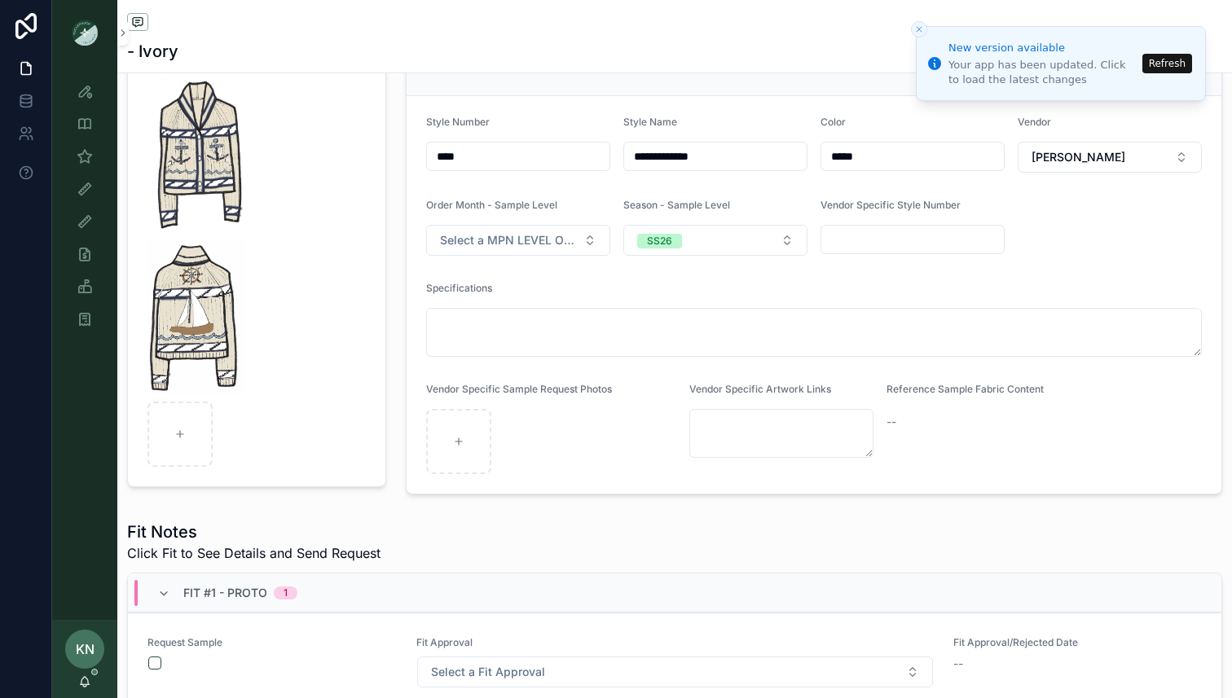
scroll to position [141, 0]
